Goal: Task Accomplishment & Management: Use online tool/utility

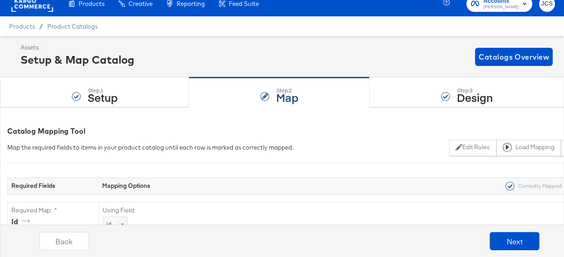
click at [27, 9] on rect at bounding box center [32, 3] width 42 height 16
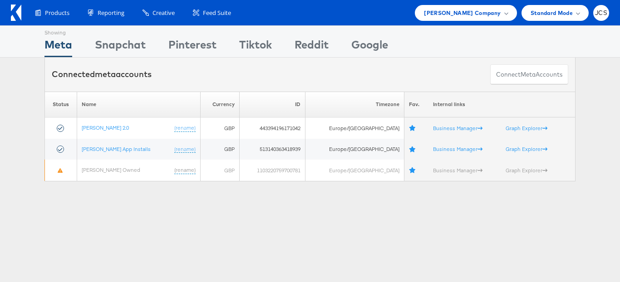
click at [176, 243] on div "Showing Meta Showing Snapchat Showing Pinterest Showing Tiktok Showing Reddit S…" at bounding box center [310, 252] width 620 height 454
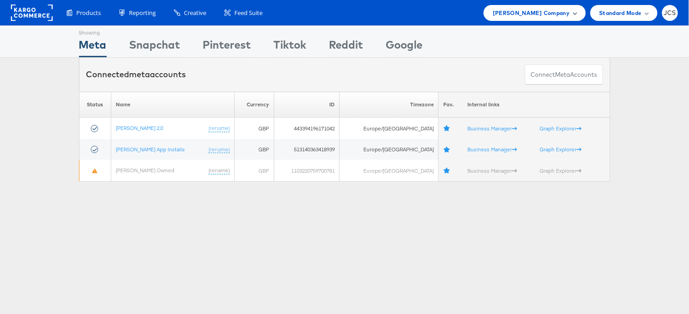
click at [544, 19] on div "John Lewis Company" at bounding box center [535, 13] width 102 height 16
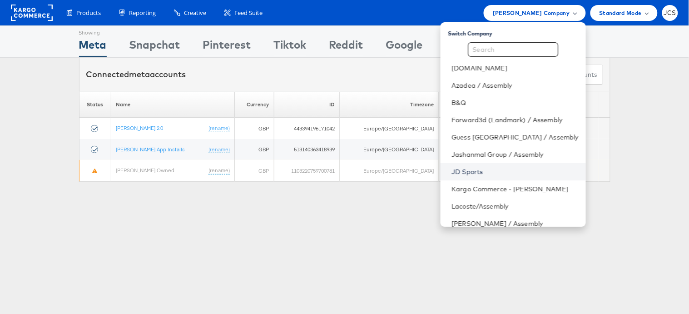
click at [452, 171] on link "JD Sports" at bounding box center [514, 171] width 127 height 9
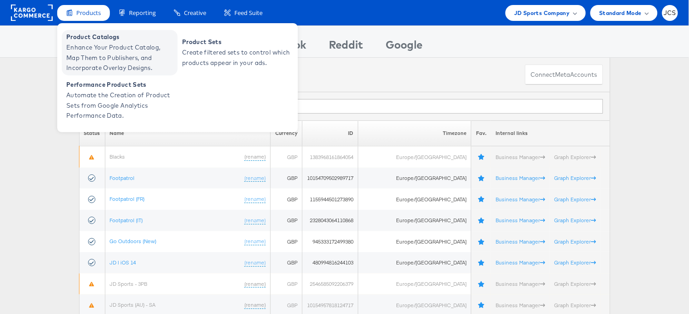
click at [89, 48] on span "Enhance Your Product Catalog, Map Them to Publishers, and Incorporate Overlay D…" at bounding box center [120, 57] width 109 height 31
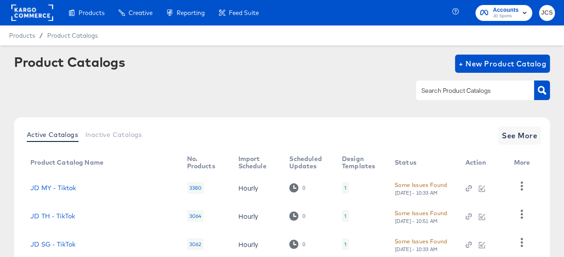
scroll to position [40, 0]
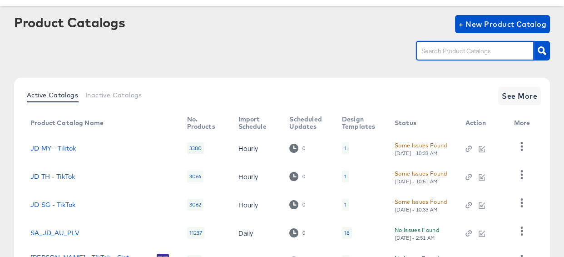
click at [479, 52] on input "text" at bounding box center [468, 51] width 97 height 10
type input "IE"
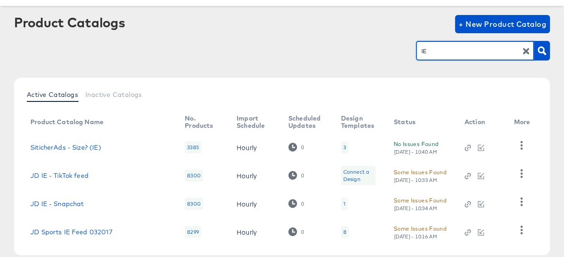
scroll to position [88, 0]
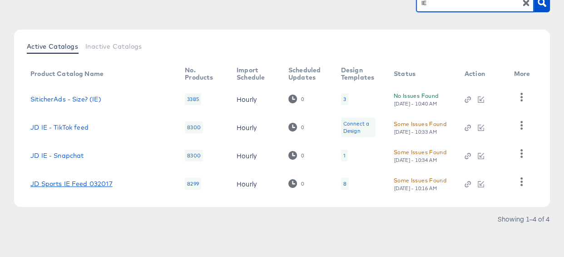
click at [59, 182] on link "JD Sports IE Feed 032017" at bounding box center [71, 183] width 82 height 7
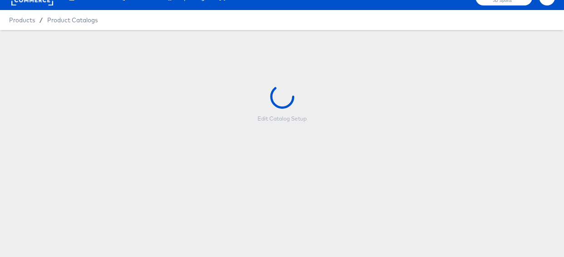
scroll to position [88, 0]
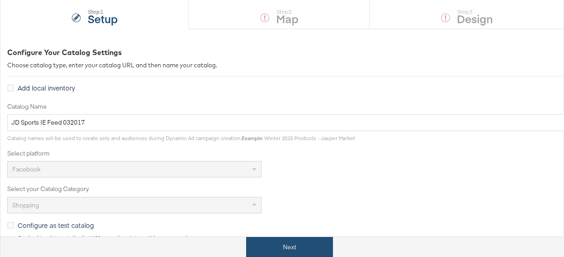
click at [279, 254] on button "Next" at bounding box center [289, 247] width 87 height 20
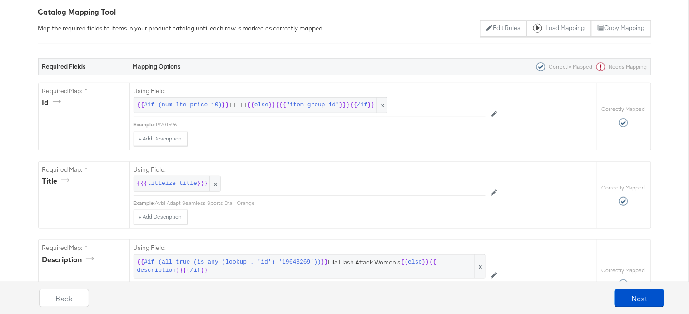
scroll to position [0, 0]
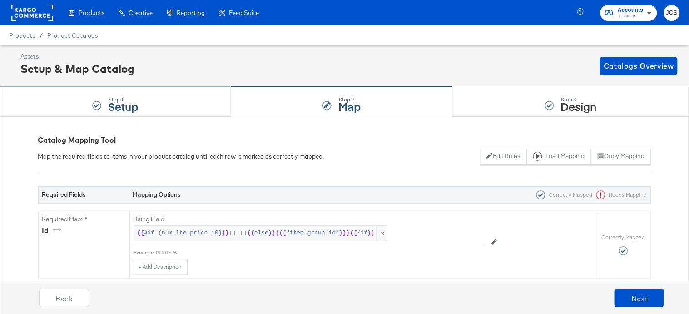
click at [185, 113] on div "Step: 1 Setup" at bounding box center [115, 102] width 231 height 30
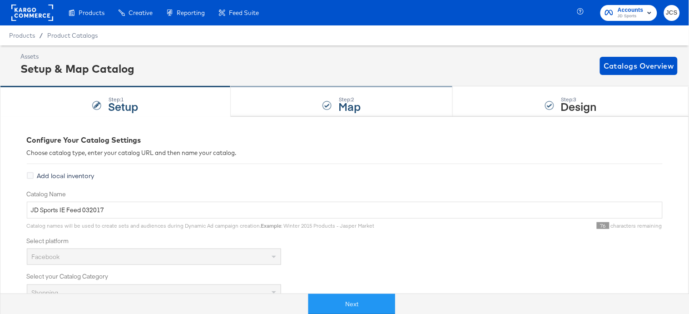
click at [300, 105] on div "Step: 2 Map" at bounding box center [342, 102] width 222 height 30
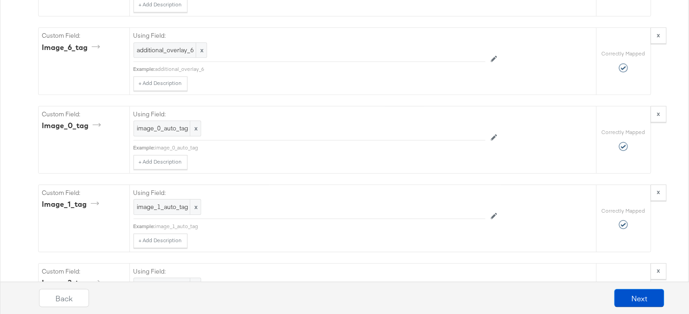
scroll to position [5033, 0]
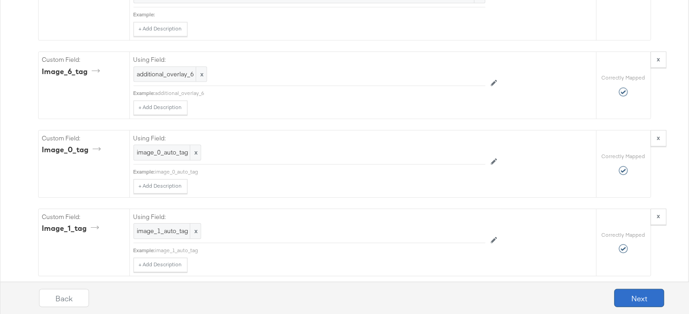
click at [564, 256] on button "Next" at bounding box center [639, 298] width 50 height 18
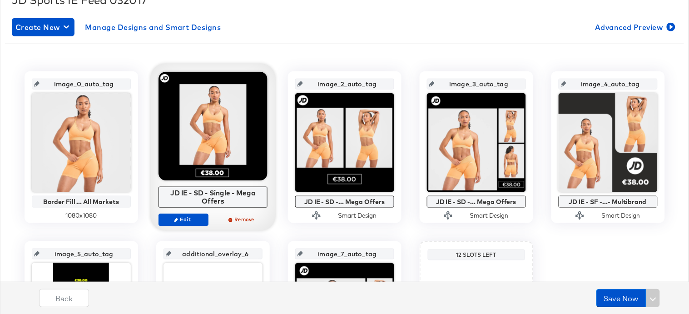
scroll to position [128, 0]
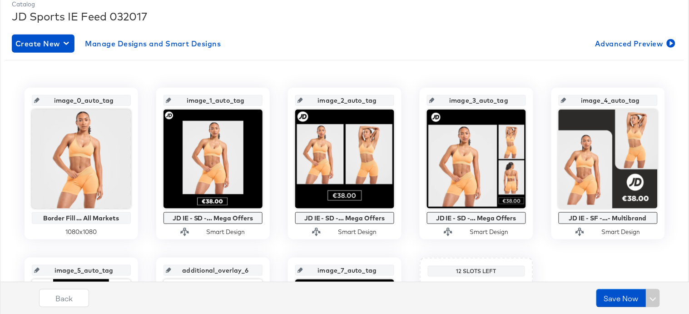
click at [535, 35] on div "Create New Manage Designs and Smart Designs Advanced Preview" at bounding box center [344, 44] width 665 height 18
